Goal: Obtain resource: Download file/media

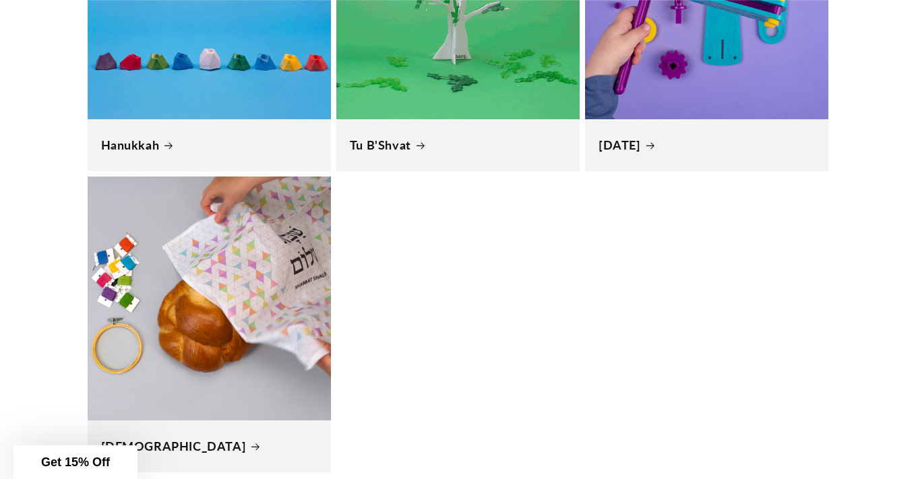
scroll to position [1248, 0]
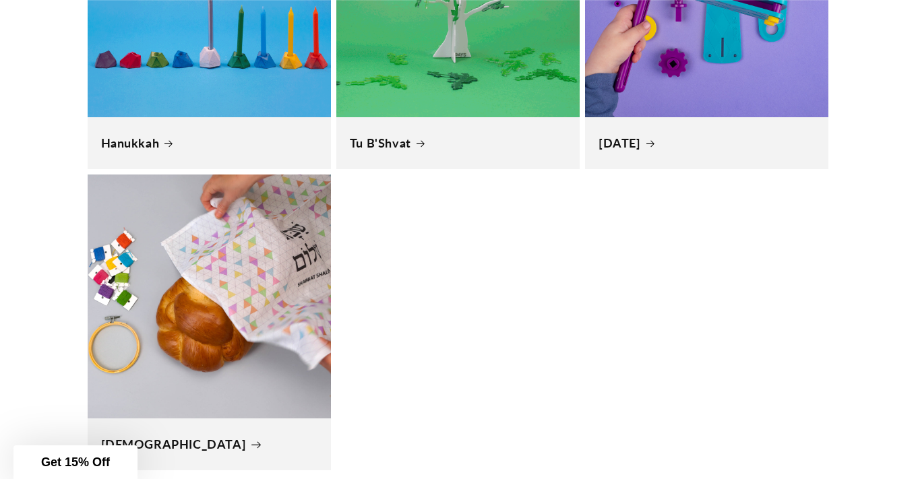
click at [196, 437] on link "[DEMOGRAPHIC_DATA]" at bounding box center [209, 445] width 216 height 16
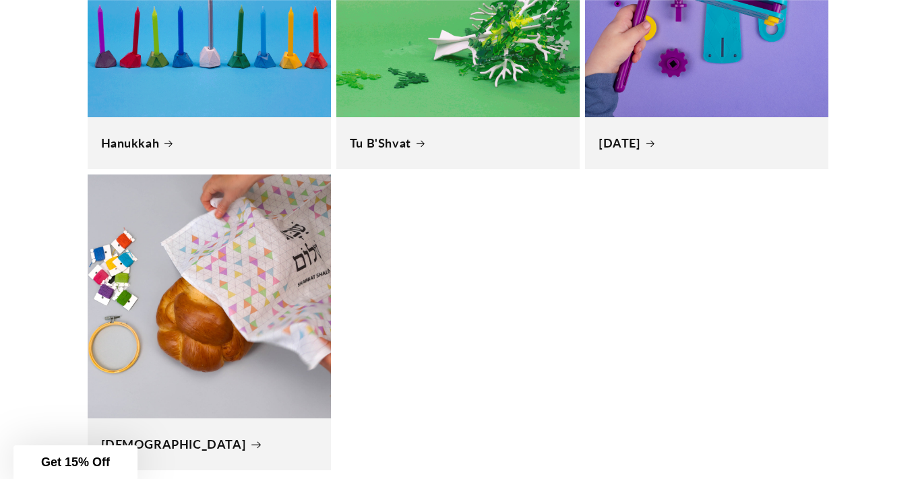
scroll to position [0, 51]
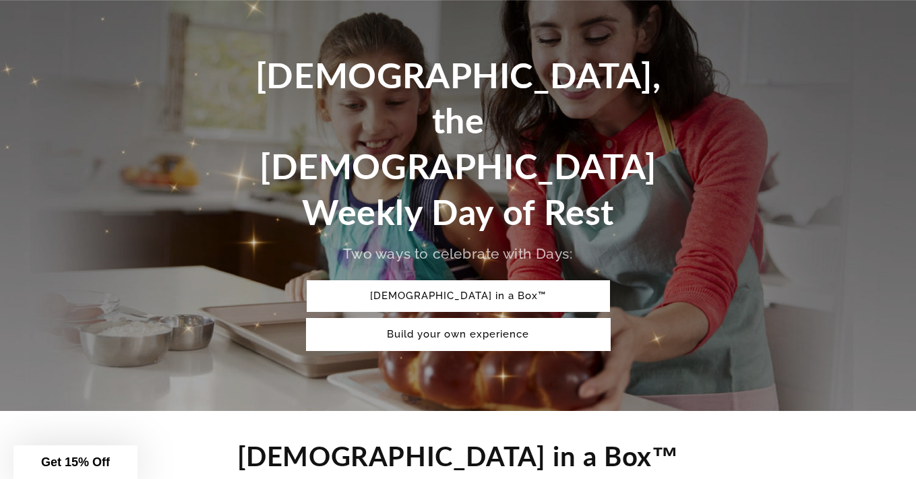
click at [485, 319] on link "Build your own experience" at bounding box center [458, 335] width 303 height 32
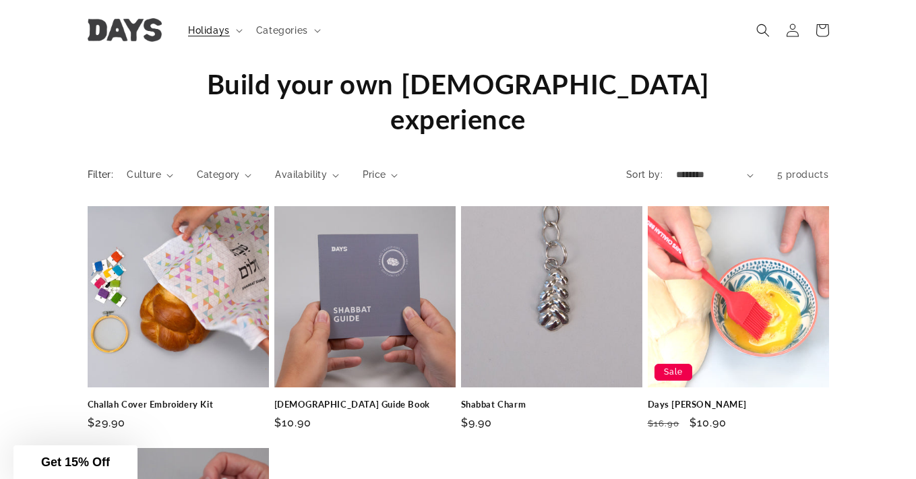
scroll to position [1246, 0]
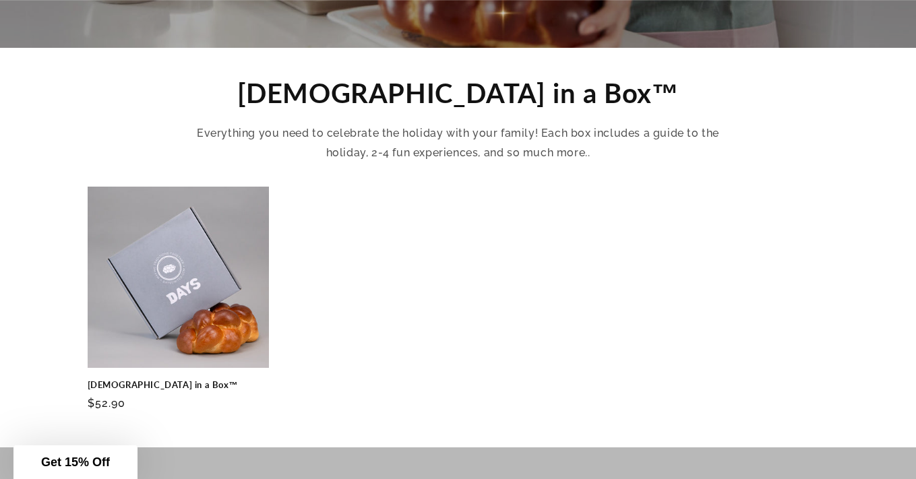
scroll to position [555, 0]
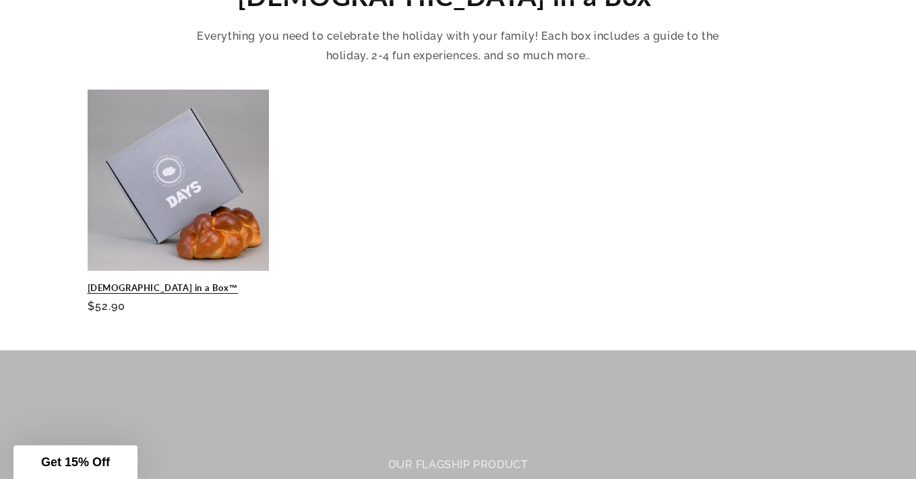
click at [202, 283] on link "[DEMOGRAPHIC_DATA] in a Box™" at bounding box center [178, 288] width 181 height 11
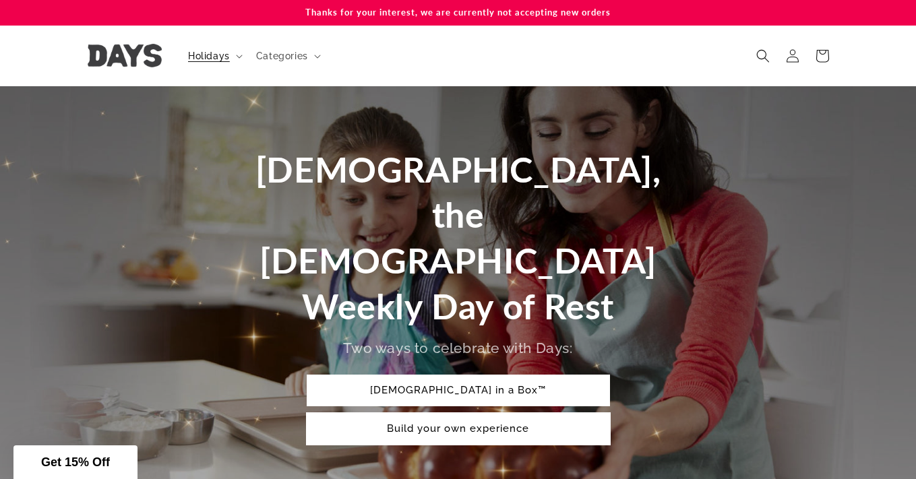
click at [488, 413] on link "Build your own experience" at bounding box center [458, 429] width 303 height 32
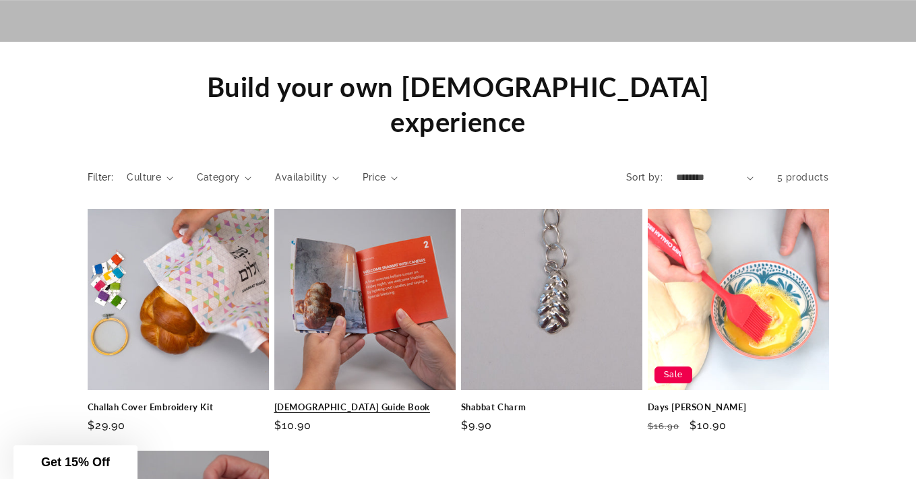
click at [358, 402] on link "[DEMOGRAPHIC_DATA] Guide Book" at bounding box center [364, 407] width 181 height 11
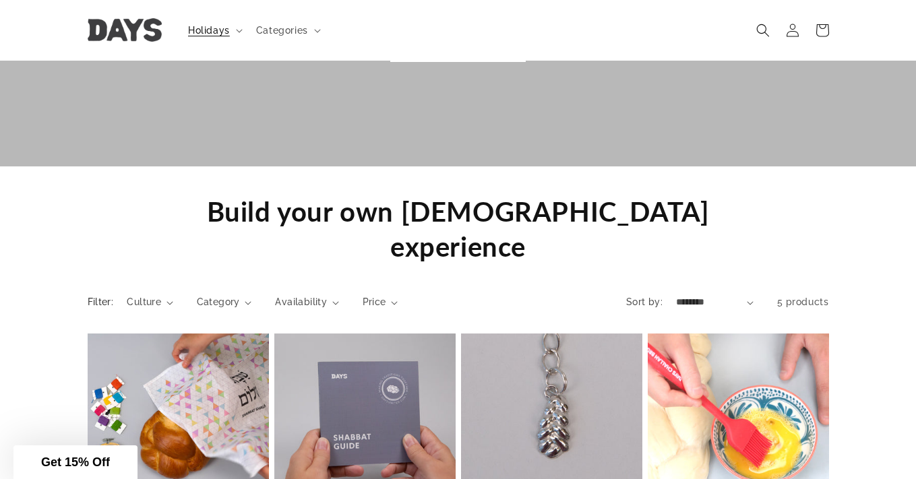
scroll to position [1241, 0]
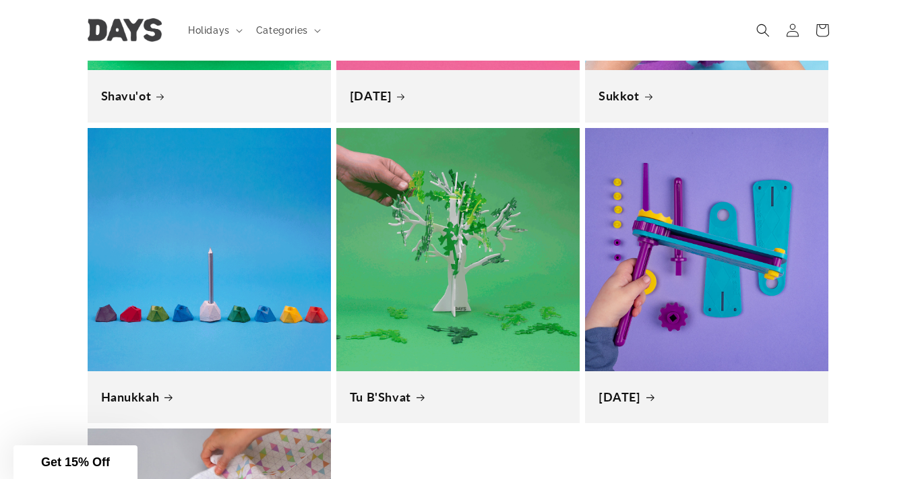
scroll to position [990, 0]
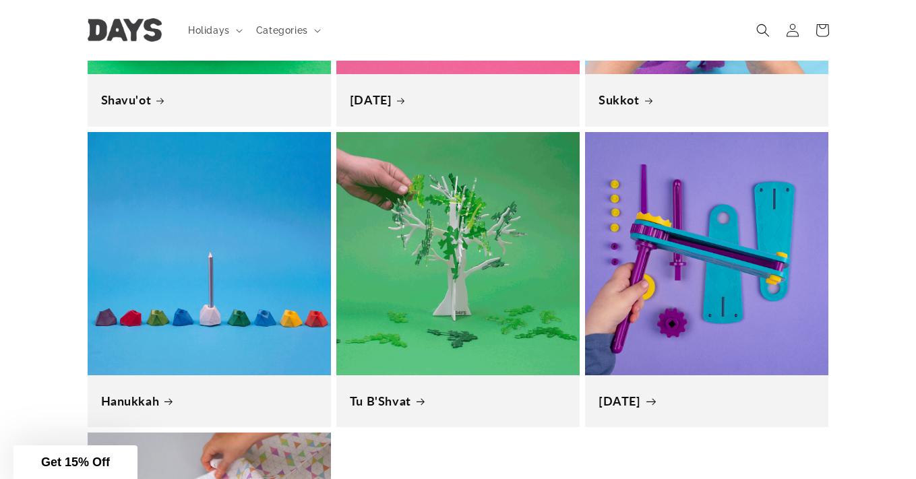
click at [798, 394] on link "[DATE]" at bounding box center [707, 402] width 216 height 16
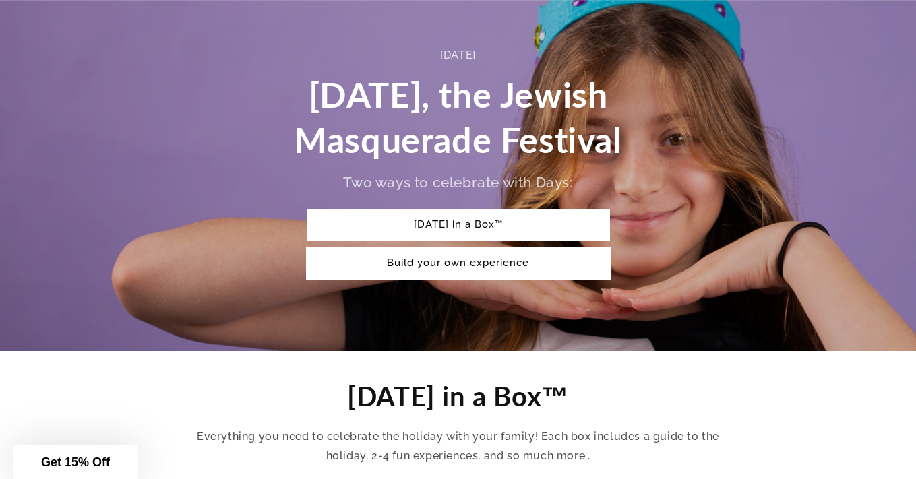
click at [541, 270] on link "Build your own experience" at bounding box center [458, 263] width 303 height 32
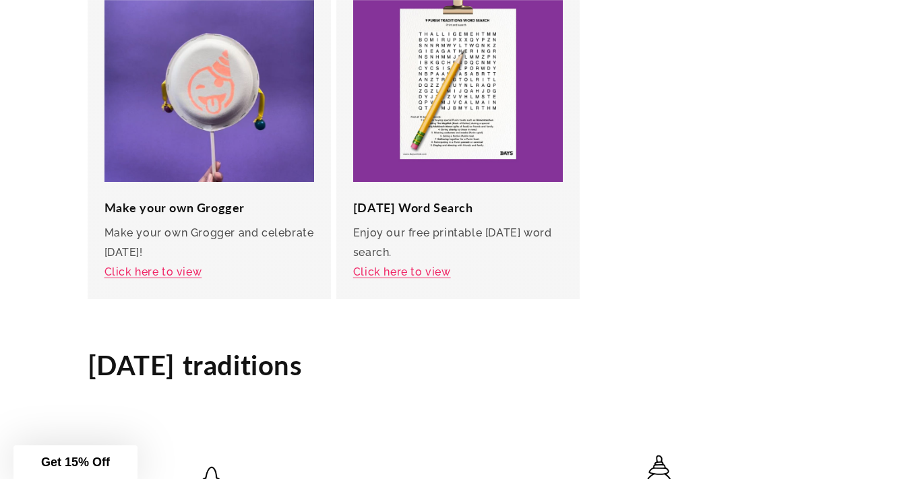
scroll to position [2547, 0]
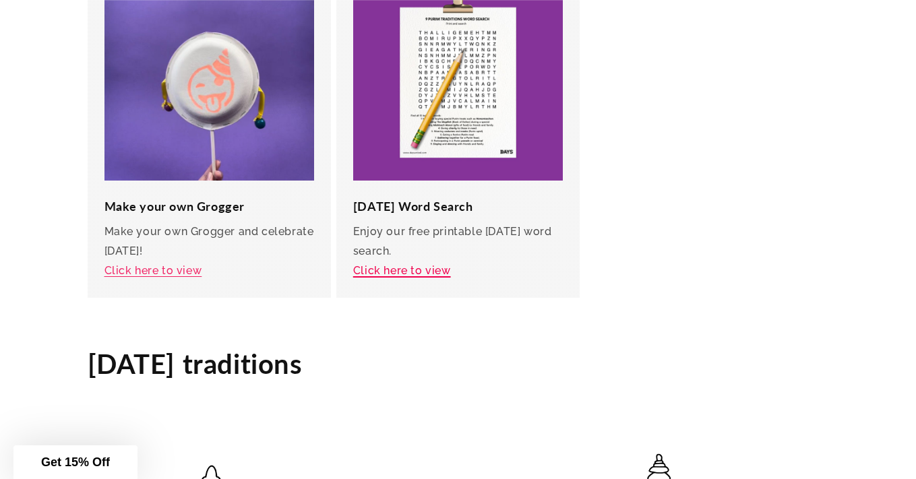
click at [387, 270] on link "Click here to view" at bounding box center [402, 270] width 98 height 13
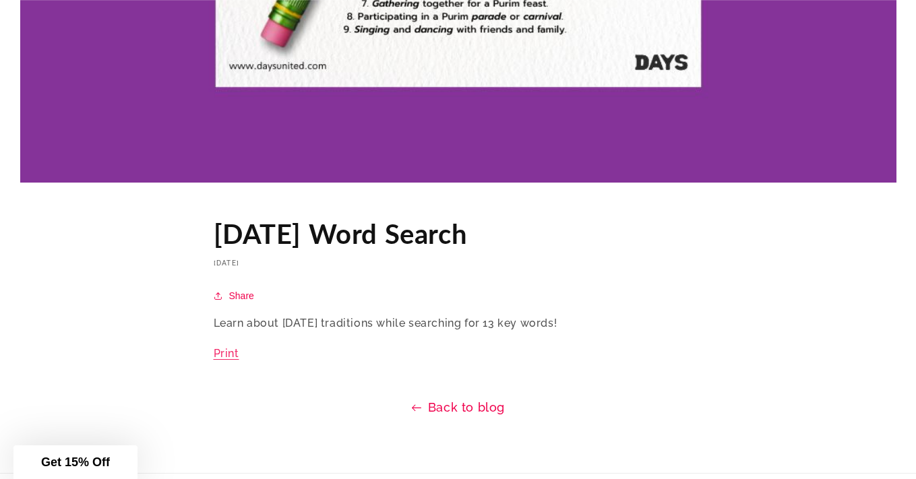
scroll to position [806, 0]
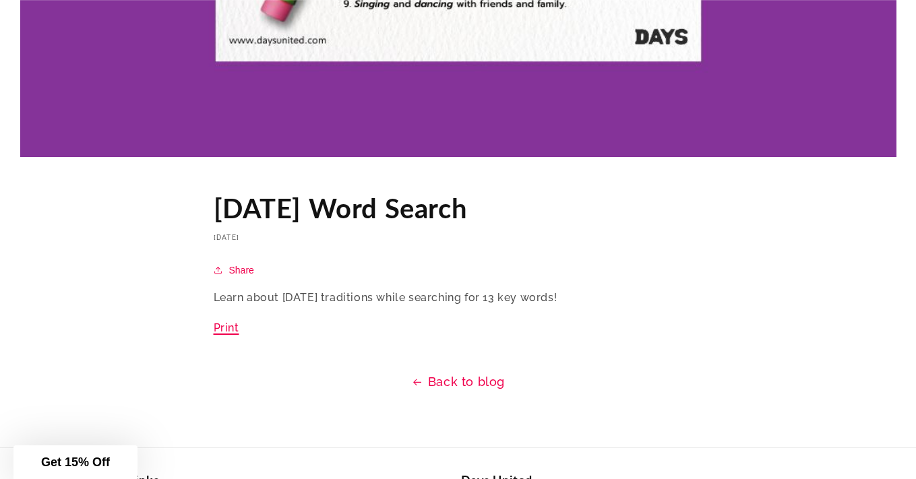
click at [225, 329] on link "Print" at bounding box center [227, 328] width 26 height 13
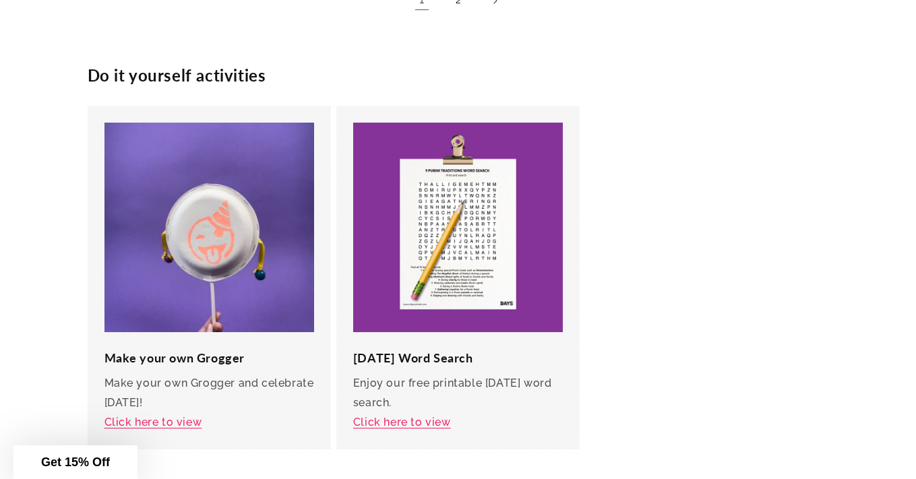
scroll to position [2396, 0]
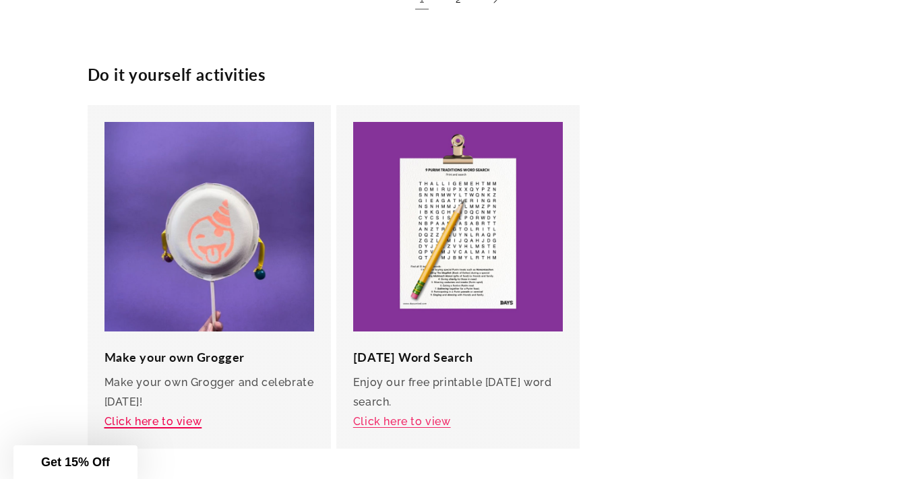
click at [175, 425] on link "Click here to view" at bounding box center [154, 421] width 98 height 13
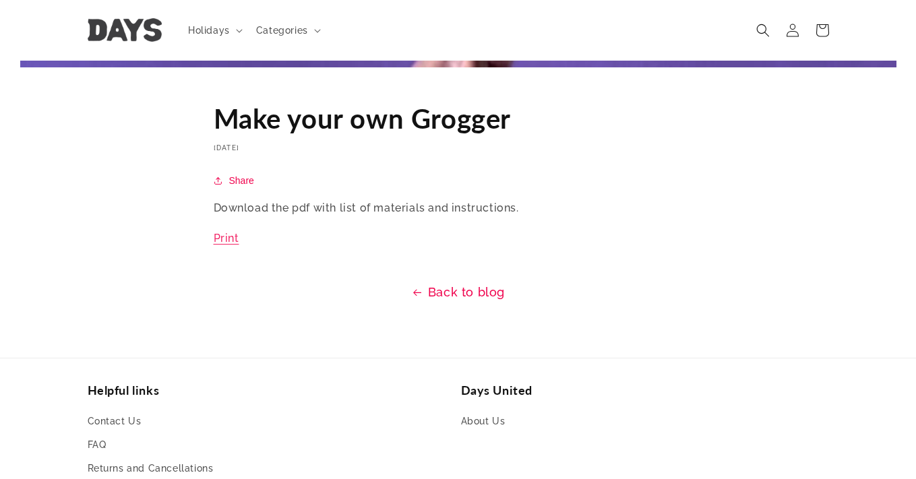
scroll to position [885, 0]
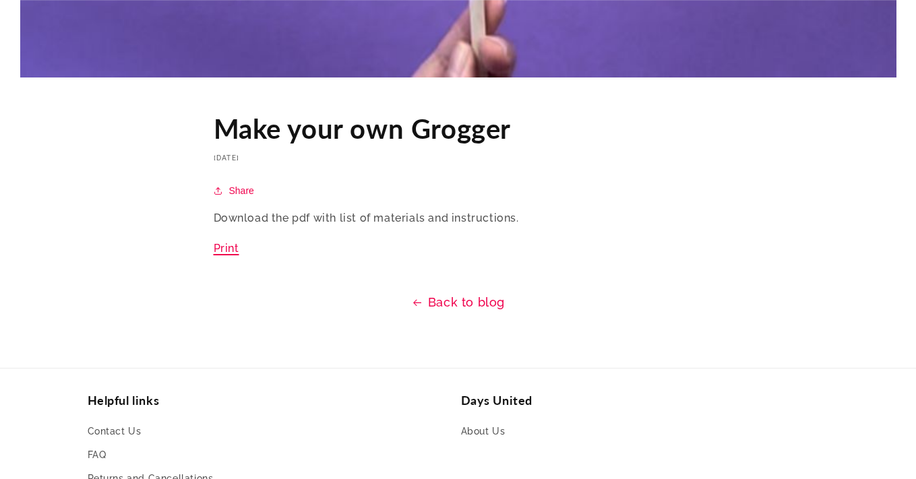
click at [235, 247] on link "Print" at bounding box center [227, 248] width 26 height 13
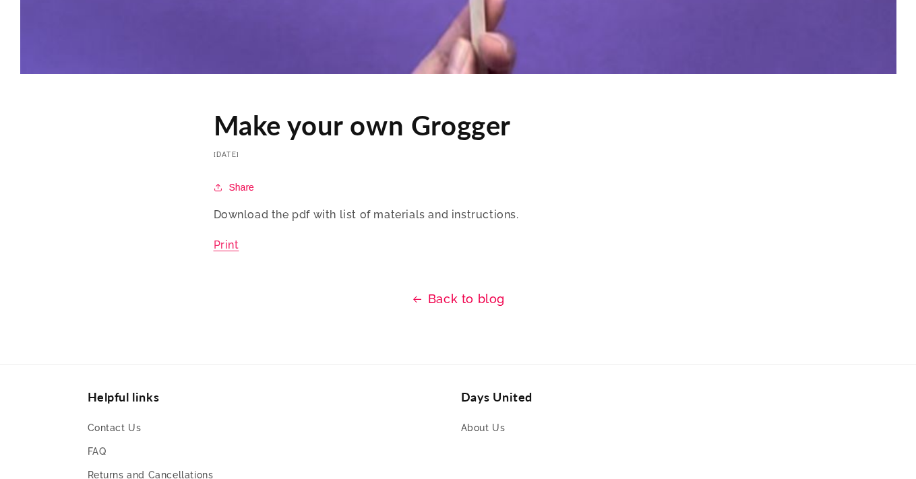
scroll to position [885, 0]
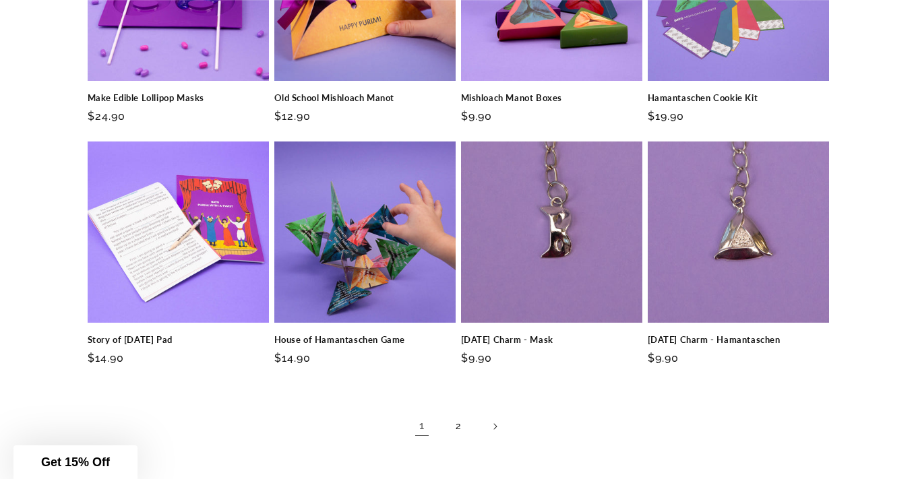
scroll to position [1976, 0]
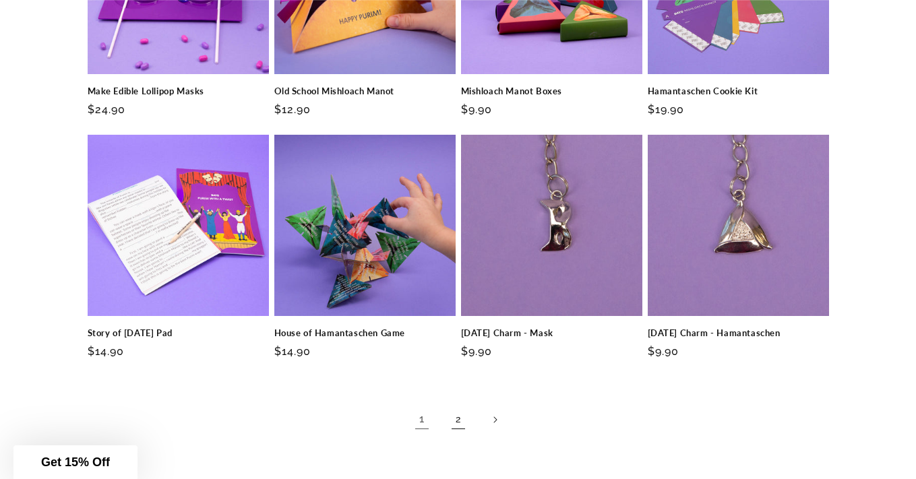
click at [459, 417] on link "2" at bounding box center [459, 420] width 30 height 30
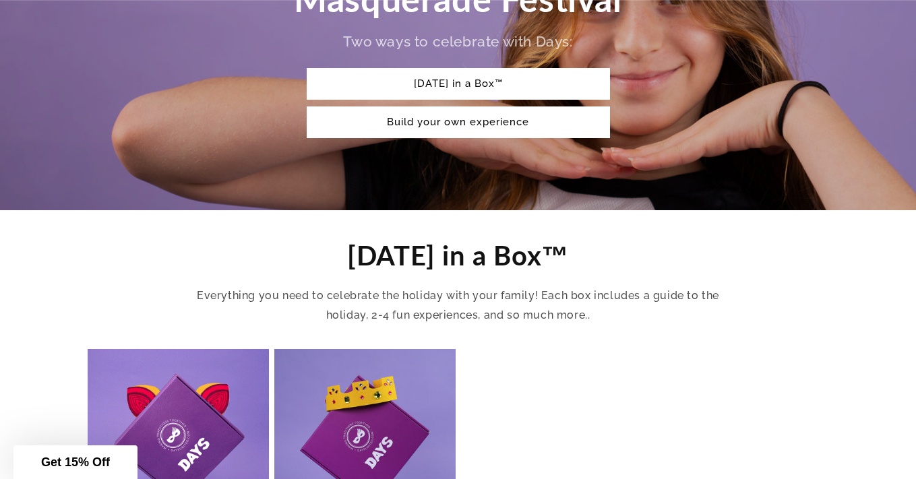
scroll to position [256, 0]
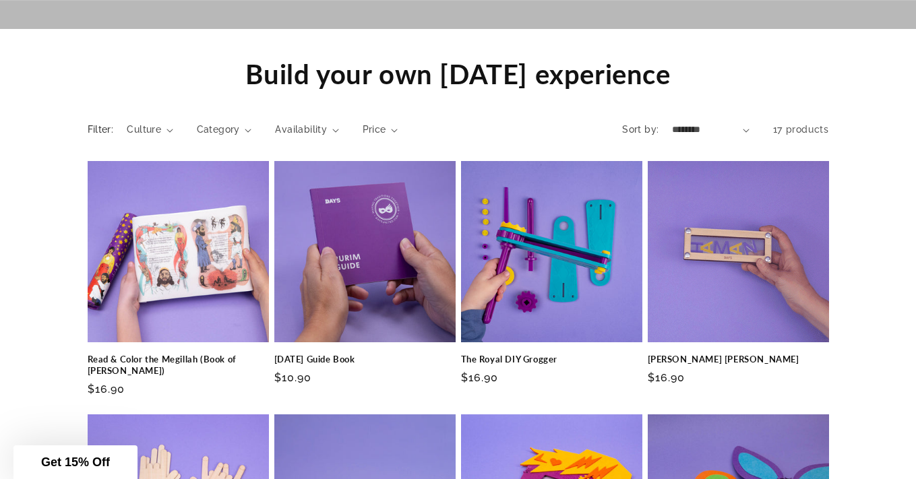
scroll to position [1224, 0]
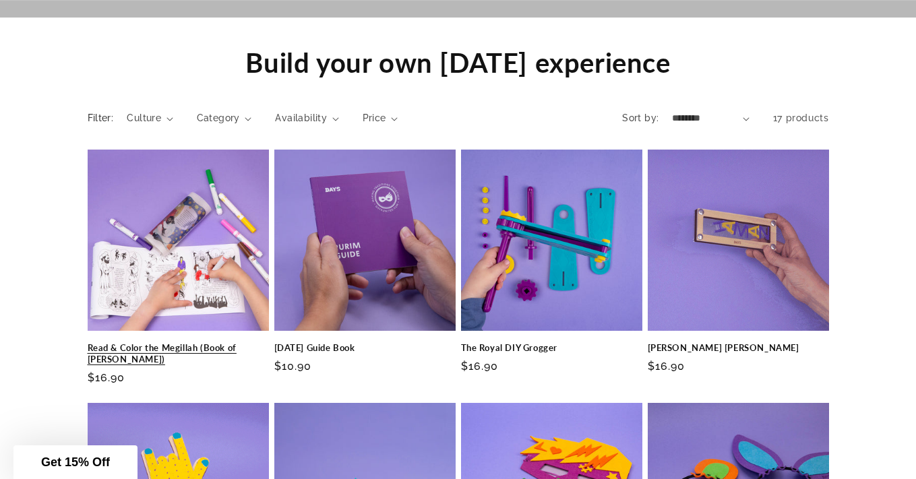
click at [187, 345] on link "Read & Color the Megillah (Book of Esther)" at bounding box center [178, 354] width 181 height 23
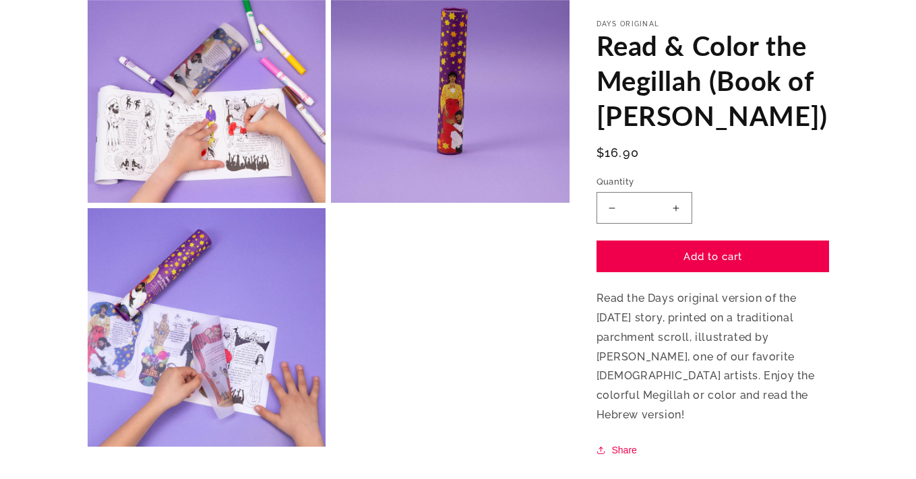
scroll to position [713, 0]
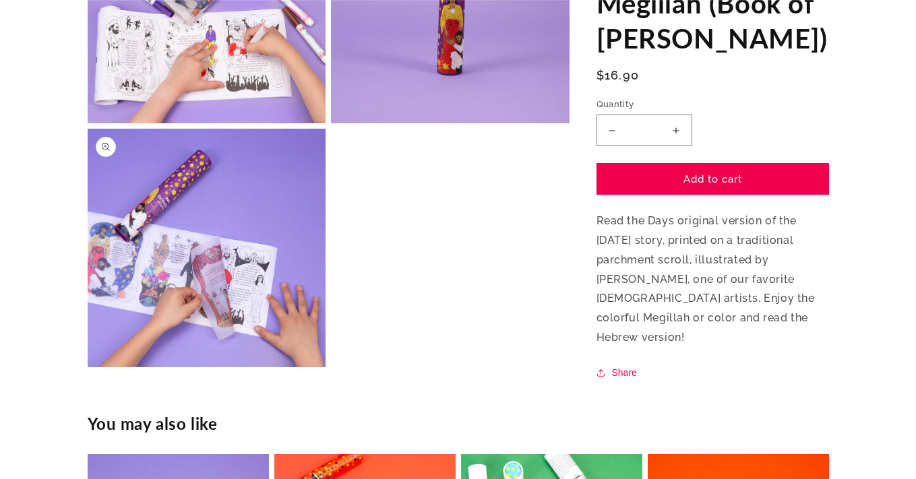
click at [88, 367] on button "Open media 4 in modal" at bounding box center [88, 367] width 0 height 0
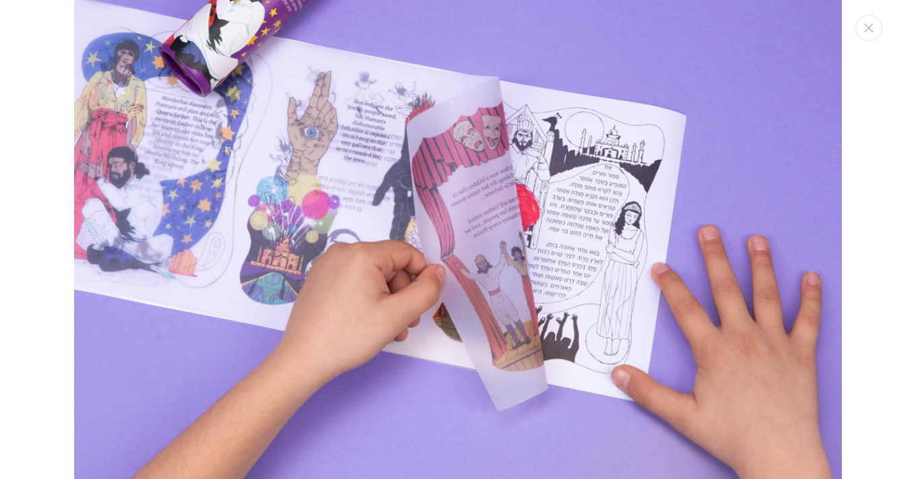
scroll to position [2620, 0]
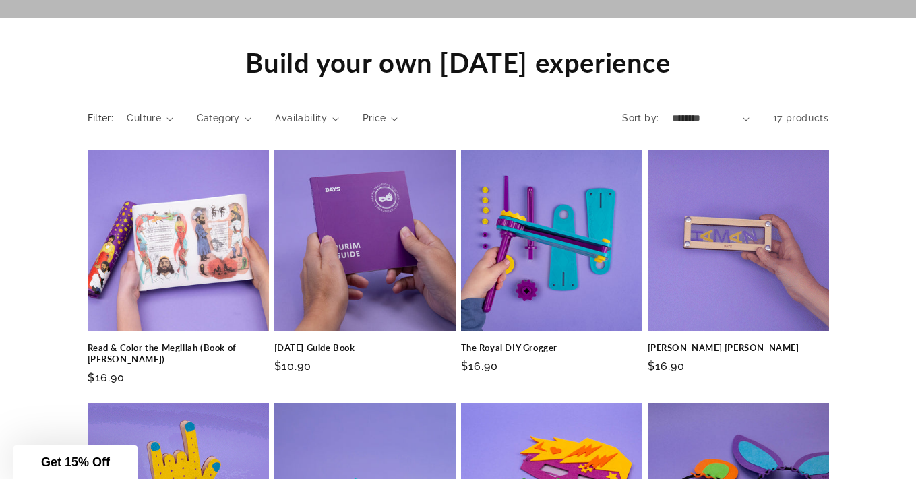
scroll to position [113, 0]
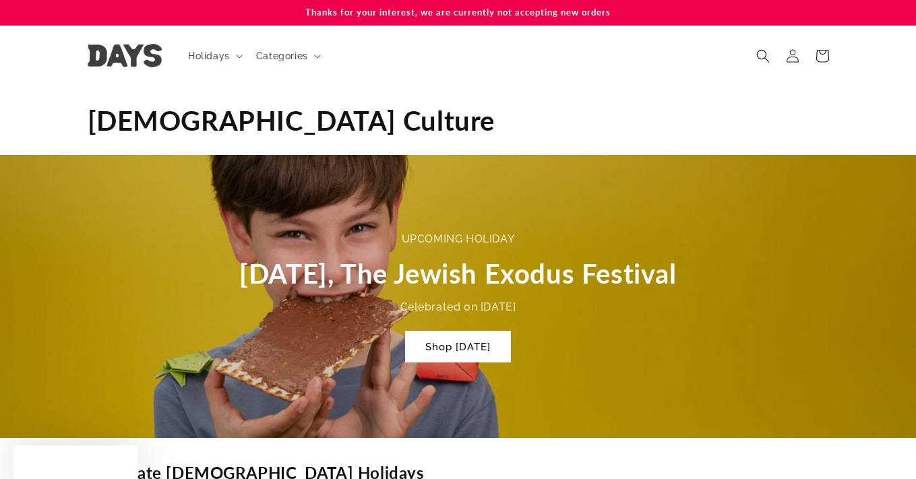
scroll to position [990, 0]
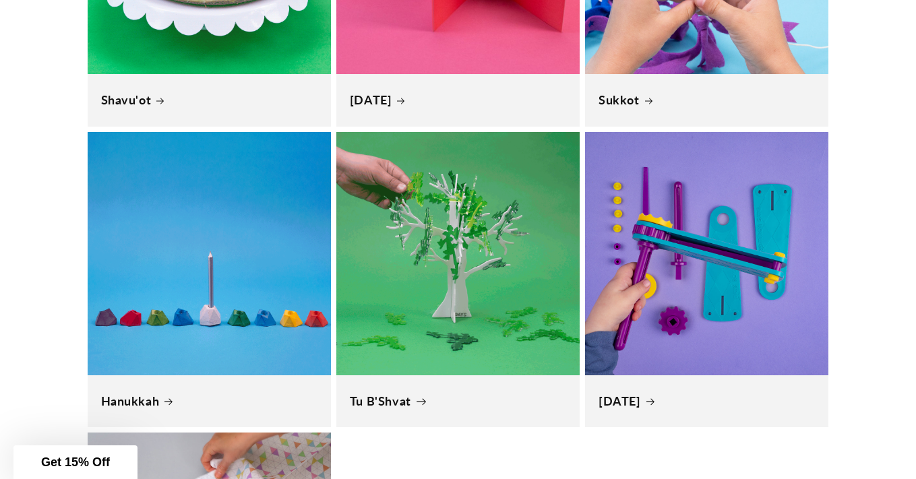
click at [494, 394] on link "Tu B'Shvat" at bounding box center [458, 402] width 216 height 16
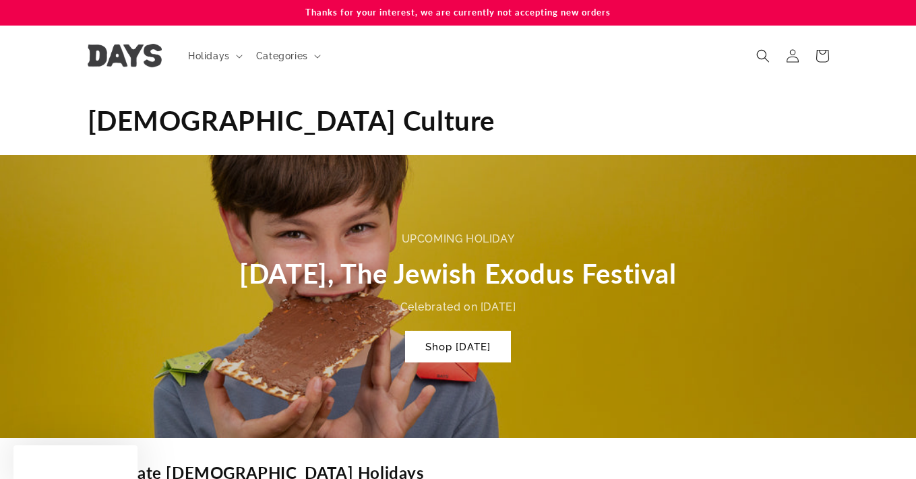
scroll to position [990, 0]
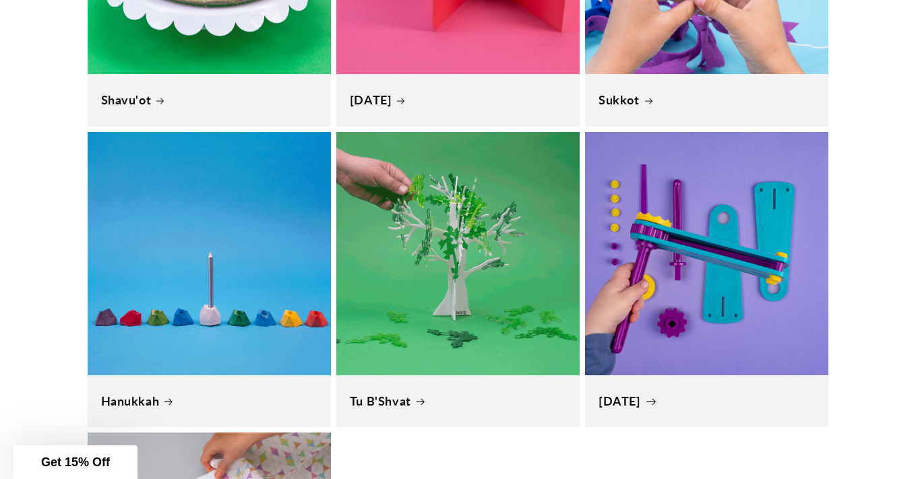
click at [672, 394] on link "[DATE]" at bounding box center [707, 402] width 216 height 16
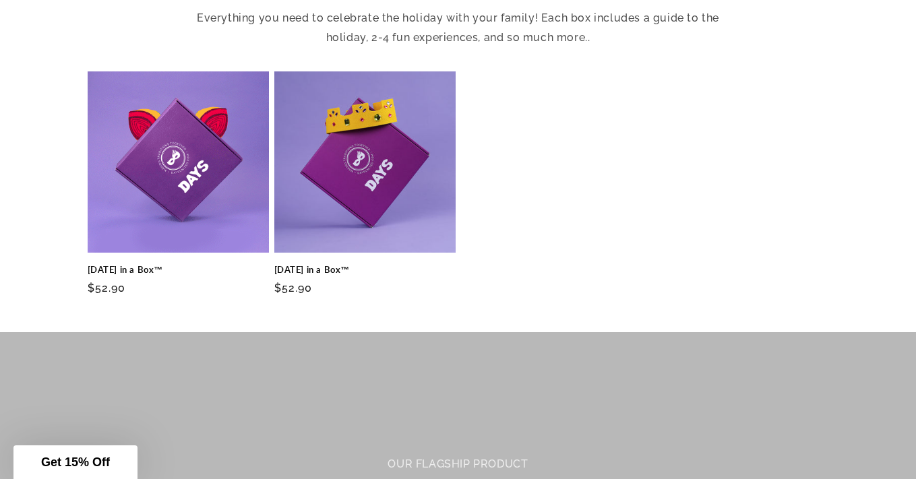
scroll to position [500, 0]
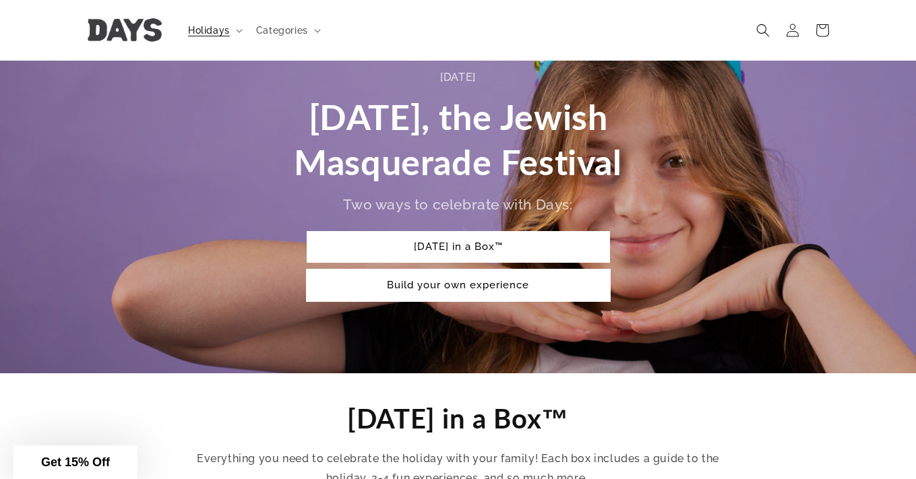
click at [494, 289] on link "Build your own experience" at bounding box center [458, 286] width 303 height 32
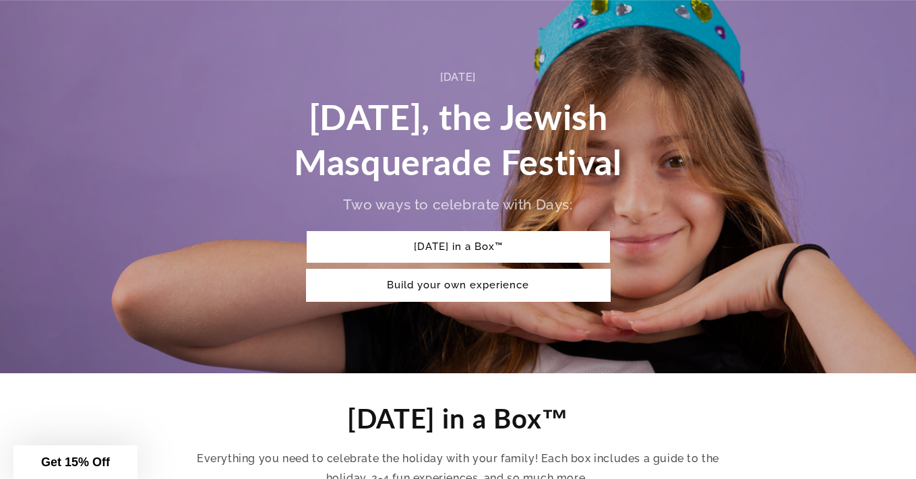
scroll to position [1241, 0]
